Goal: Register for event/course

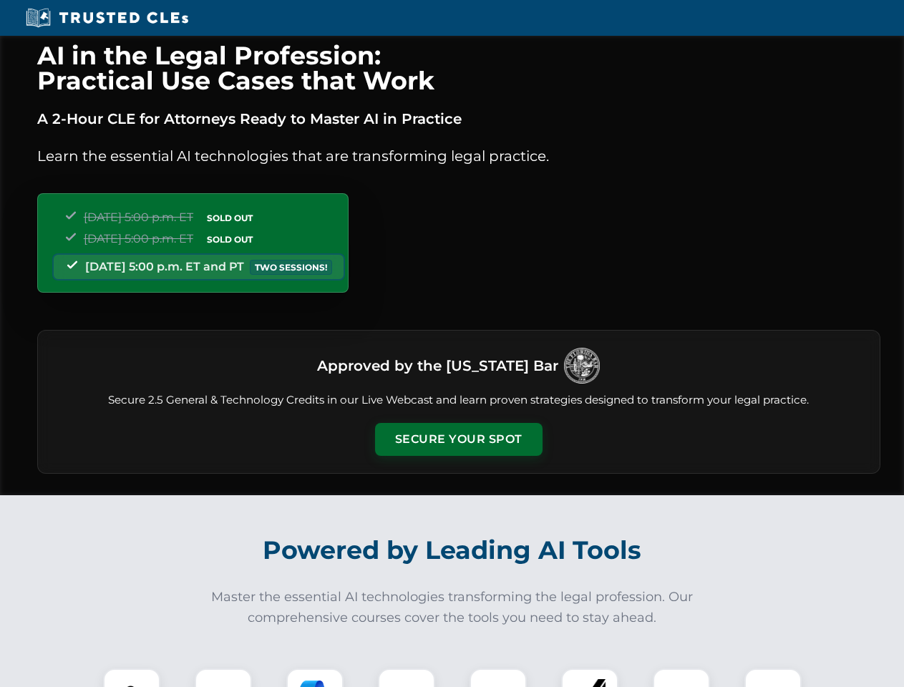
click at [458, 440] on button "Secure Your Spot" at bounding box center [459, 439] width 168 height 33
click at [132, 678] on img at bounding box center [132, 697] width 42 height 42
click at [223, 678] on div at bounding box center [223, 697] width 57 height 57
